Goal: Find contact information: Find contact information

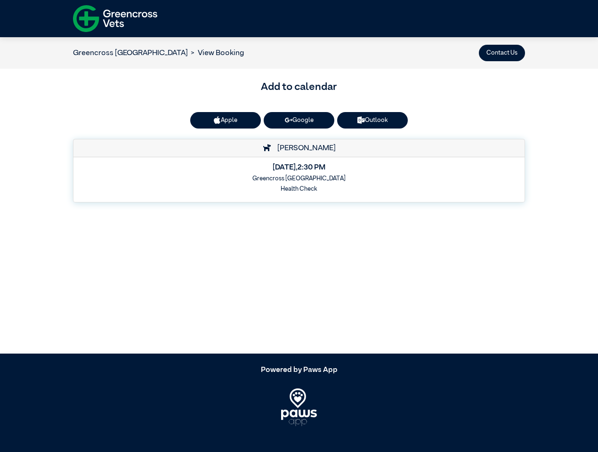
click at [502, 53] on button "Contact Us" at bounding box center [502, 53] width 46 height 16
click at [225, 120] on button "Apple" at bounding box center [225, 120] width 71 height 16
